Goal: Task Accomplishment & Management: Use online tool/utility

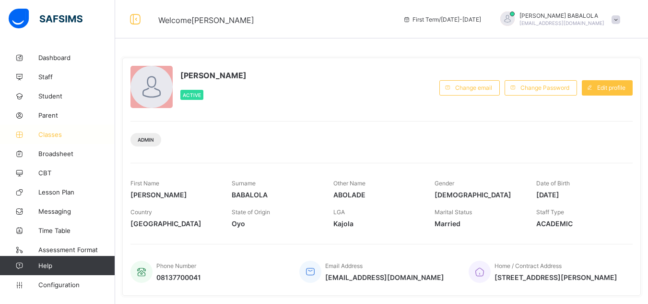
click at [44, 135] on span "Classes" at bounding box center [76, 135] width 77 height 8
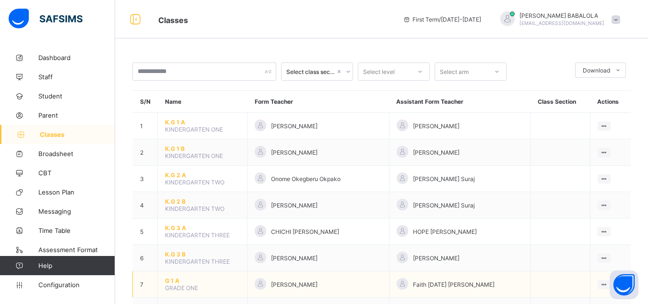
click at [169, 278] on span "G 1 A" at bounding box center [202, 280] width 75 height 7
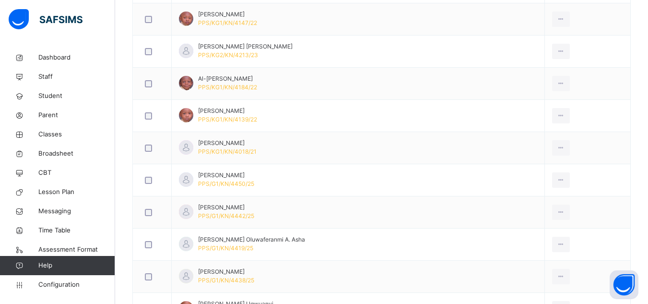
scroll to position [345, 0]
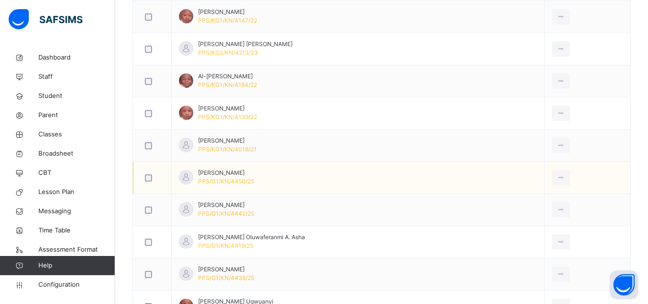
click at [152, 177] on div at bounding box center [152, 177] width 19 height 7
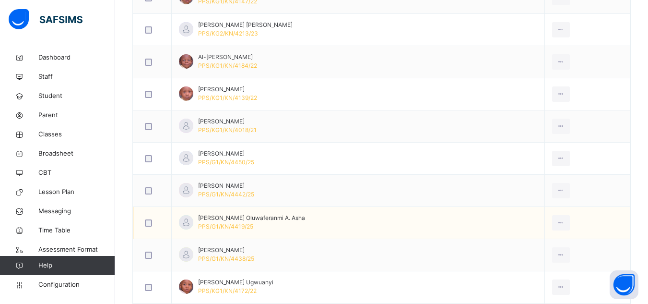
scroll to position [384, 0]
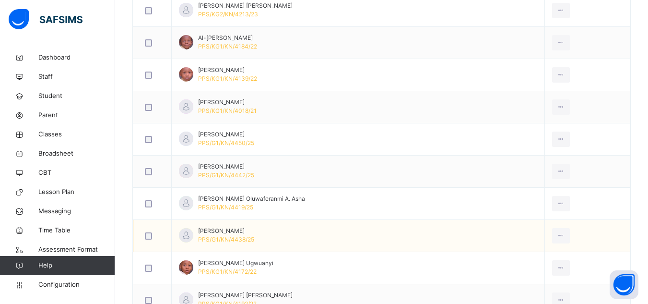
click at [142, 237] on div at bounding box center [153, 236] width 24 height 20
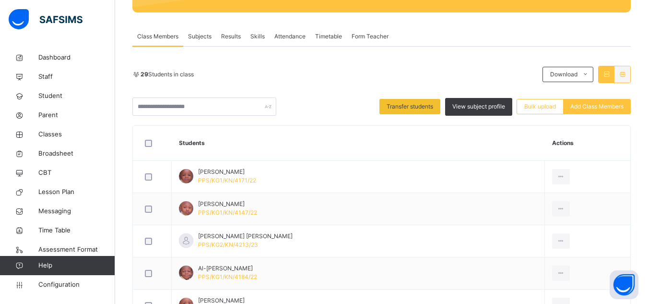
scroll to position [134, 0]
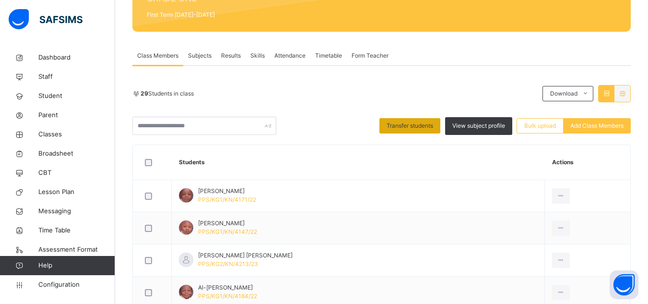
click at [403, 125] on span "Transfer students" at bounding box center [410, 125] width 47 height 9
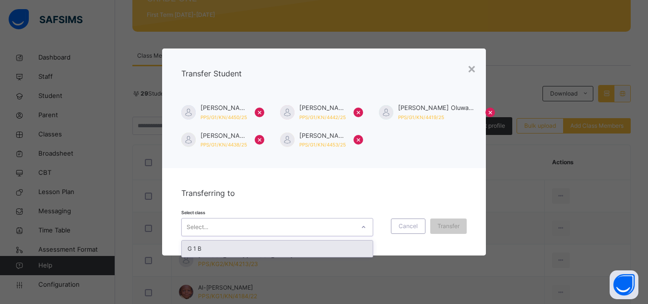
click at [252, 226] on div "Select..." at bounding box center [268, 226] width 173 height 15
click at [238, 249] on div "G 1 B" at bounding box center [277, 248] width 191 height 16
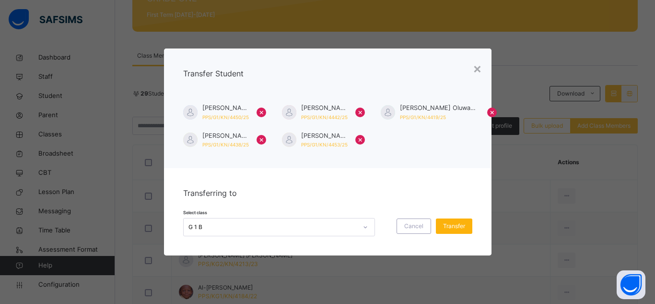
click at [448, 226] on span "Transfer" at bounding box center [454, 226] width 22 height 9
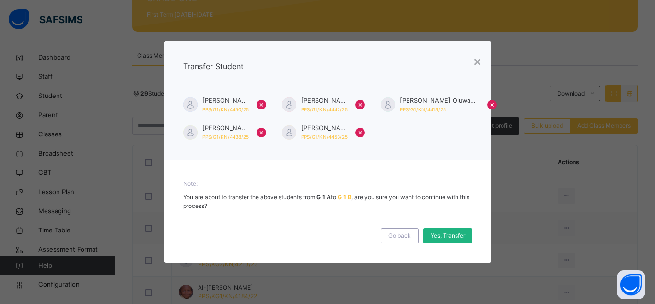
click at [444, 237] on span "Yes, Transfer" at bounding box center [448, 235] width 35 height 9
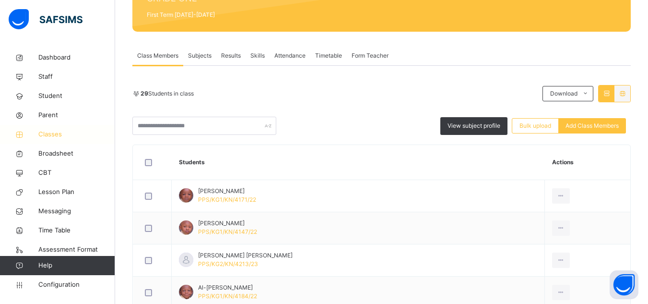
click at [53, 137] on span "Classes" at bounding box center [76, 135] width 77 height 10
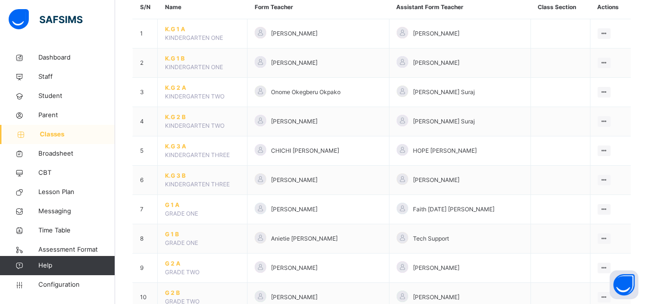
scroll to position [96, 0]
click at [176, 235] on span "G 1 B" at bounding box center [202, 233] width 75 height 9
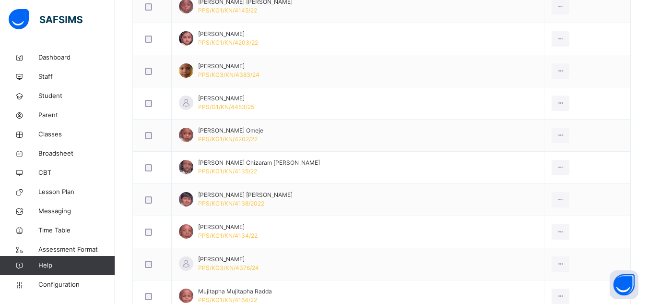
scroll to position [614, 0]
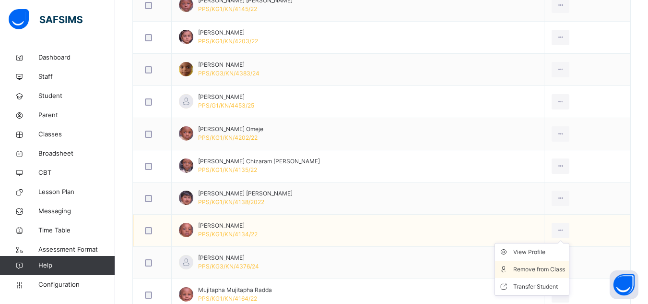
click at [532, 273] on div "Remove from Class" at bounding box center [539, 269] width 52 height 10
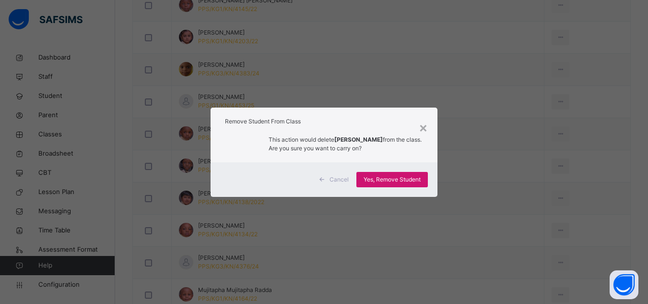
click at [380, 181] on span "Yes, Remove Student" at bounding box center [392, 179] width 57 height 9
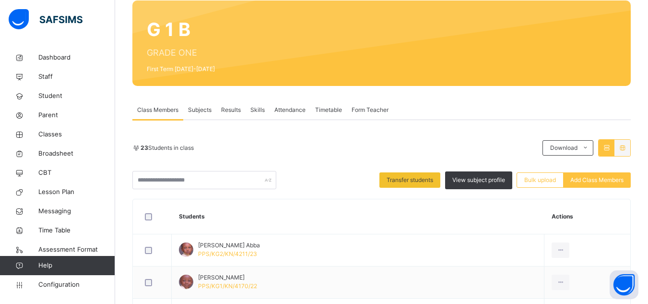
scroll to position [77, 0]
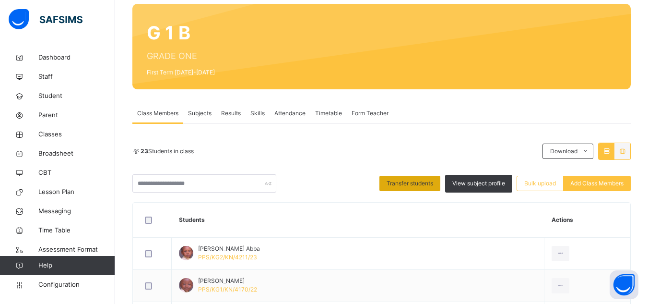
click at [418, 181] on span "Transfer students" at bounding box center [410, 183] width 47 height 9
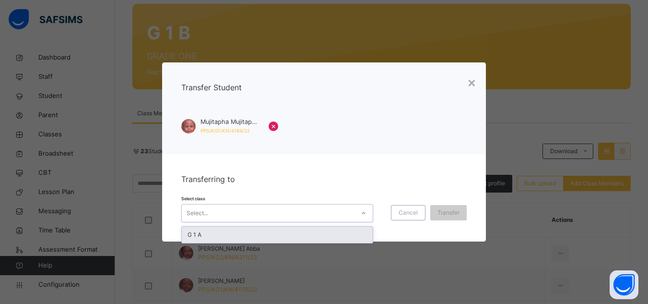
click at [284, 213] on div "Select..." at bounding box center [268, 213] width 173 height 15
click at [274, 233] on div "G 1 A" at bounding box center [277, 234] width 191 height 16
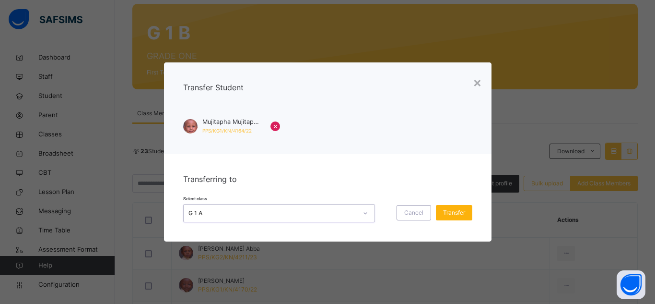
click at [461, 213] on span "Transfer" at bounding box center [454, 212] width 22 height 9
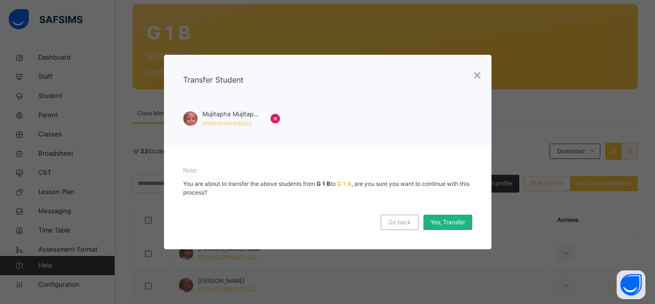
click at [447, 225] on span "Yes, Transfer" at bounding box center [448, 222] width 35 height 9
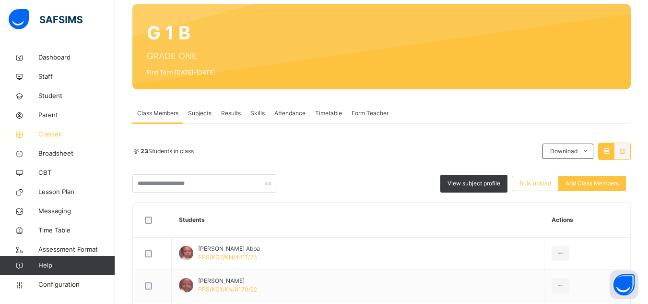
click at [52, 132] on span "Classes" at bounding box center [76, 135] width 77 height 10
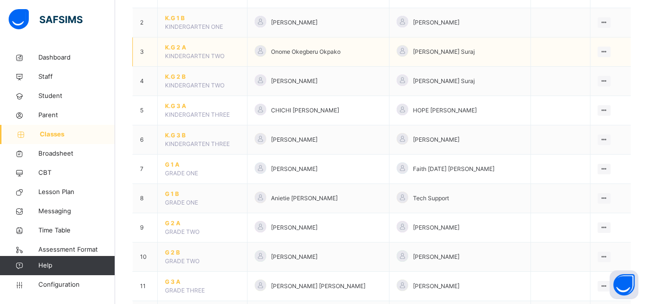
scroll to position [154, 0]
